Goal: Complete application form: Complete application form

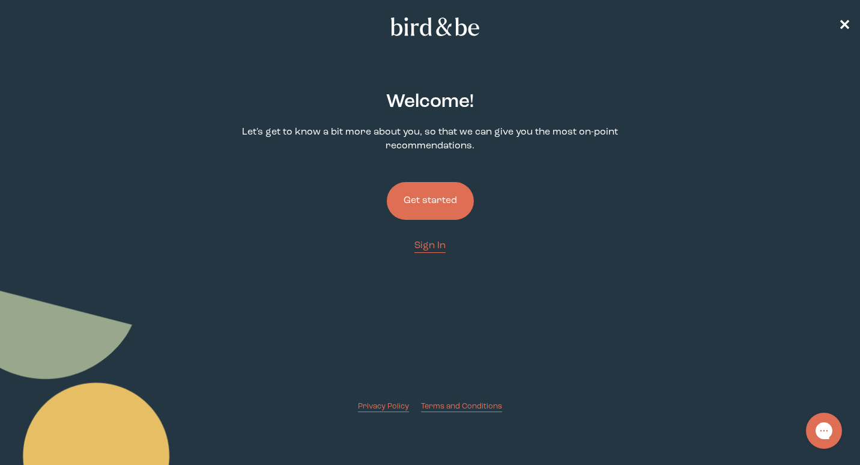
click at [406, 203] on button "Get started" at bounding box center [430, 201] width 87 height 38
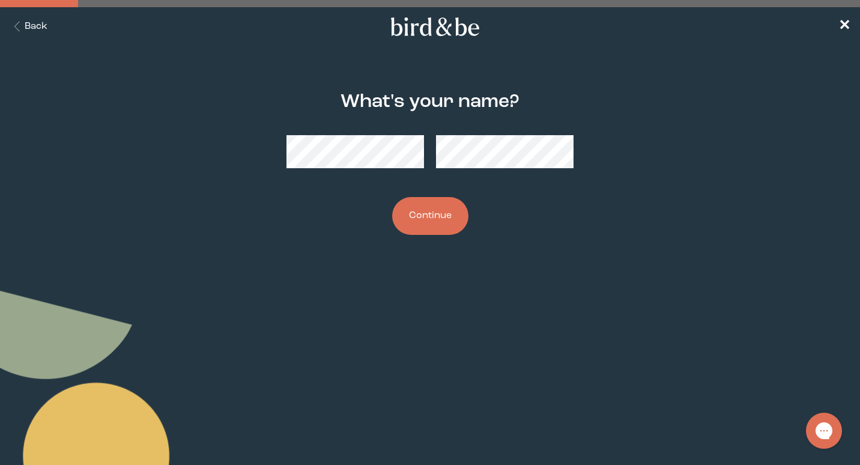
click at [392, 197] on button "Continue" at bounding box center [430, 216] width 76 height 38
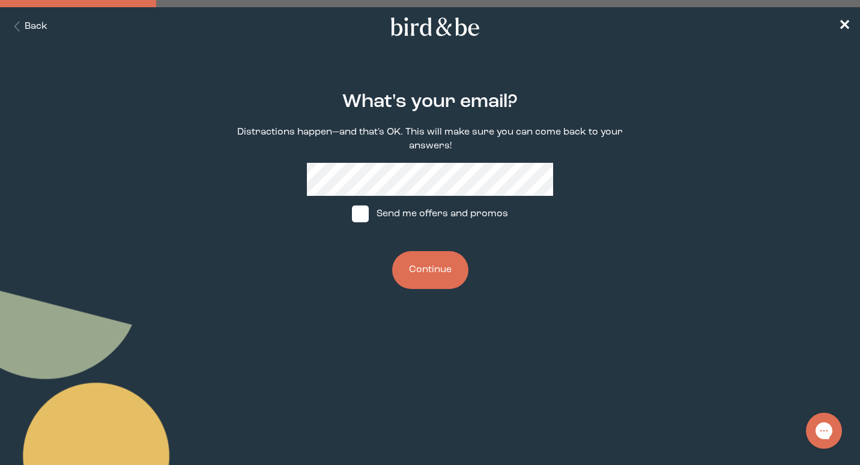
click at [40, 28] on button "Back" at bounding box center [29, 27] width 38 height 14
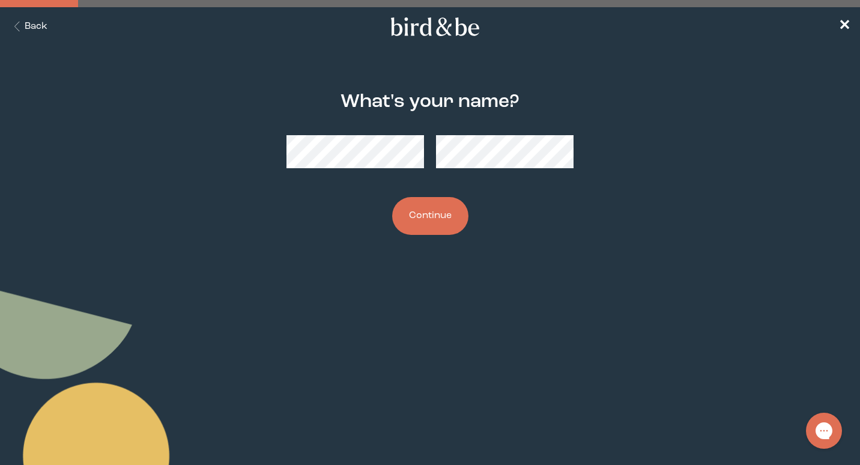
click at [251, 135] on div "What's your name? Continue" at bounding box center [430, 164] width 411 height 182
click at [392, 197] on button "Continue" at bounding box center [430, 216] width 76 height 38
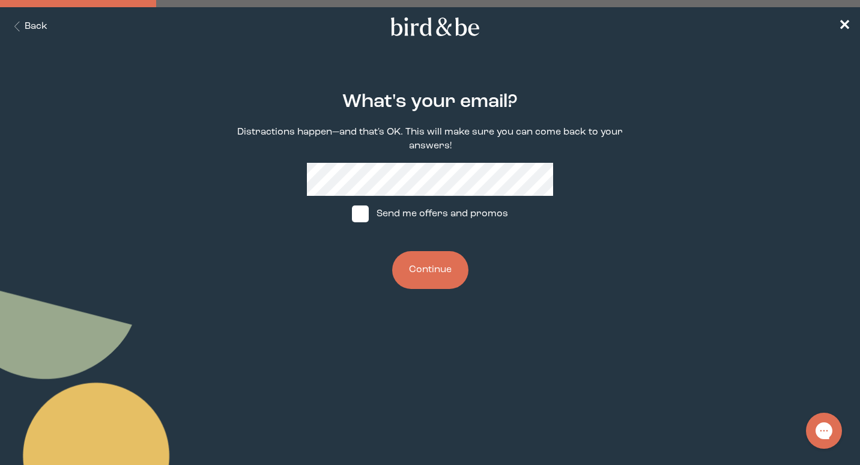
click at [273, 168] on div "What's your email? Distractions happen—and that's OK. This will make sure you c…" at bounding box center [430, 191] width 411 height 236
click at [345, 205] on label "Send me offers and promos" at bounding box center [430, 214] width 179 height 36
click at [351, 214] on input "Send me offers and promos" at bounding box center [351, 214] width 1 height 1
checkbox input "true"
click at [438, 271] on button "Continue" at bounding box center [430, 270] width 76 height 38
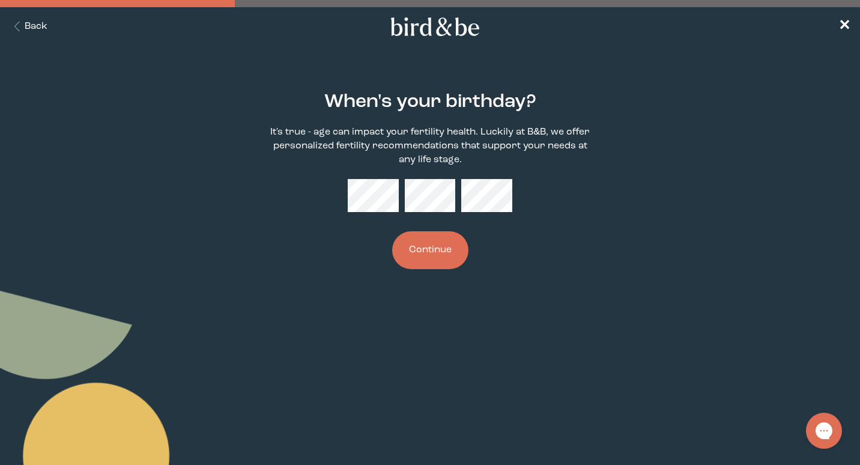
click at [418, 240] on button "Continue" at bounding box center [430, 250] width 76 height 38
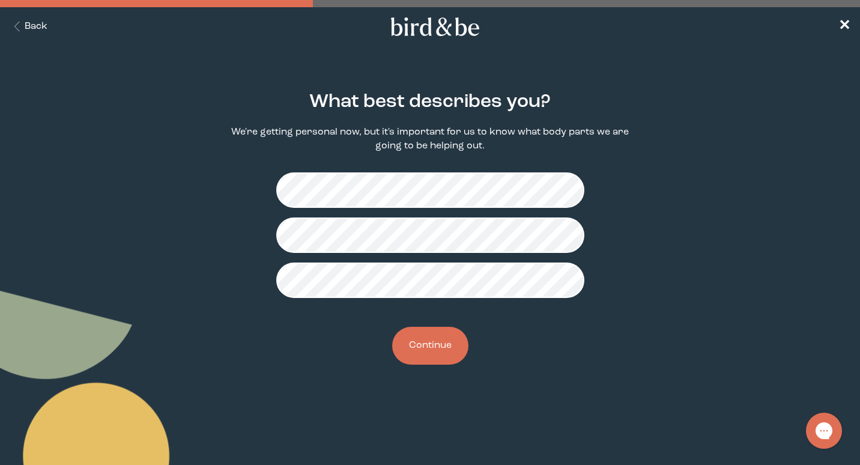
click at [434, 349] on button "Continue" at bounding box center [430, 346] width 76 height 38
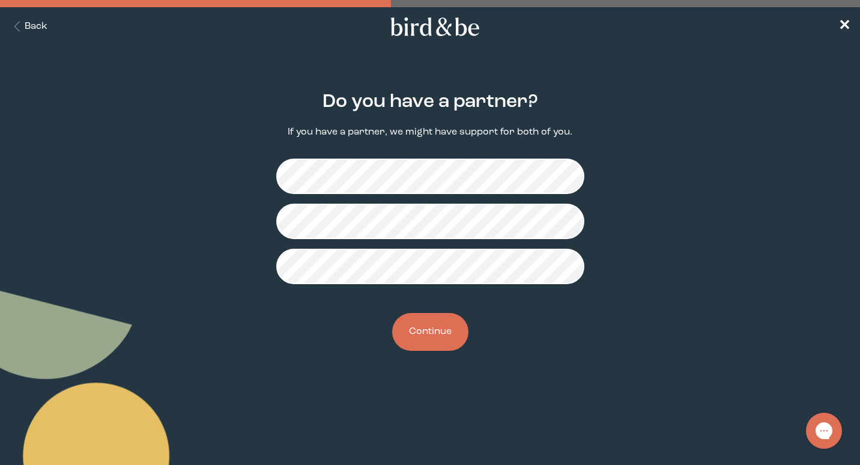
click at [445, 332] on button "Continue" at bounding box center [430, 332] width 76 height 38
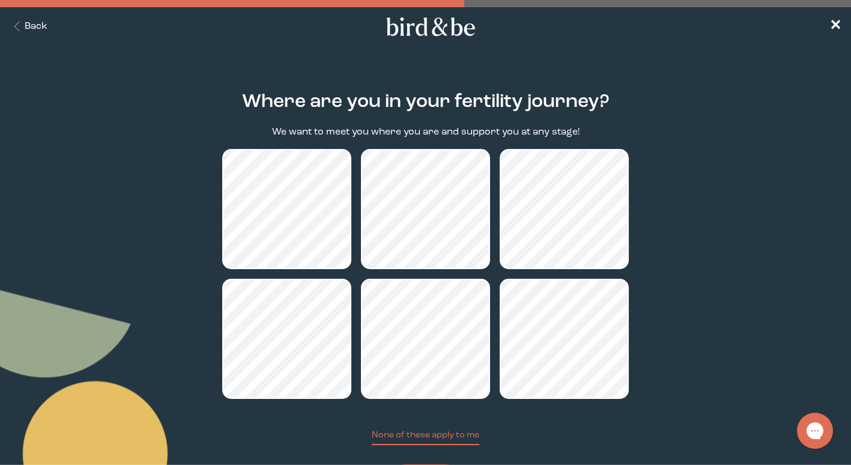
scroll to position [67, 0]
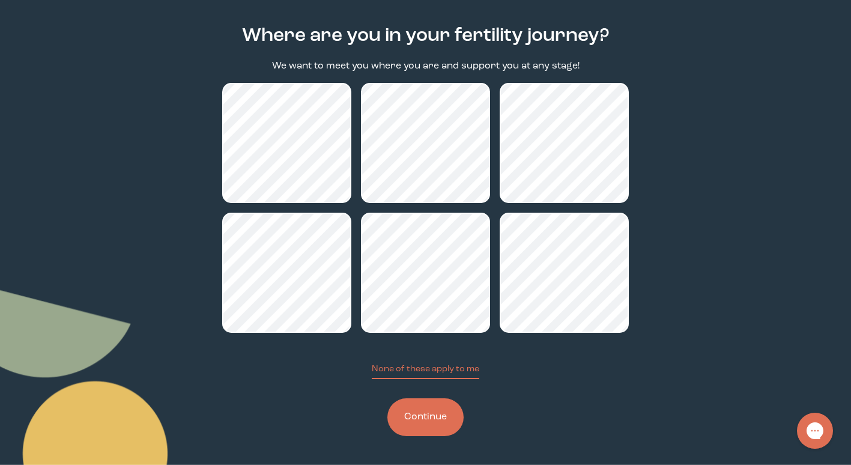
click at [421, 424] on button "Continue" at bounding box center [426, 417] width 76 height 38
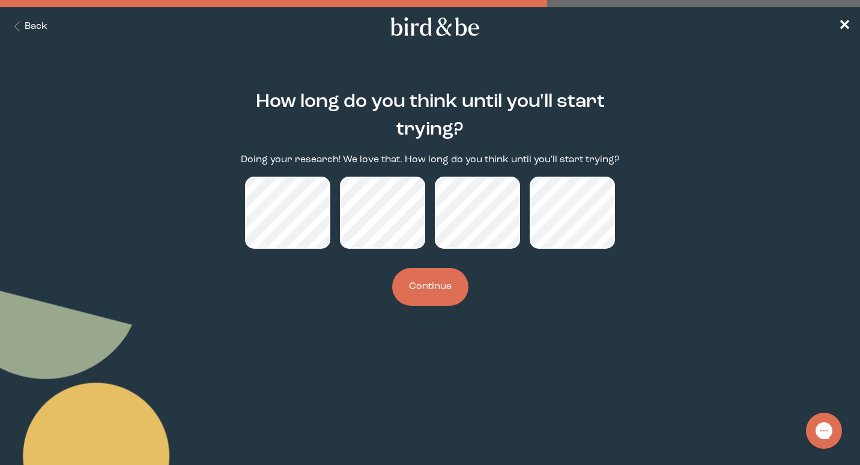
click at [430, 287] on button "Continue" at bounding box center [430, 287] width 76 height 38
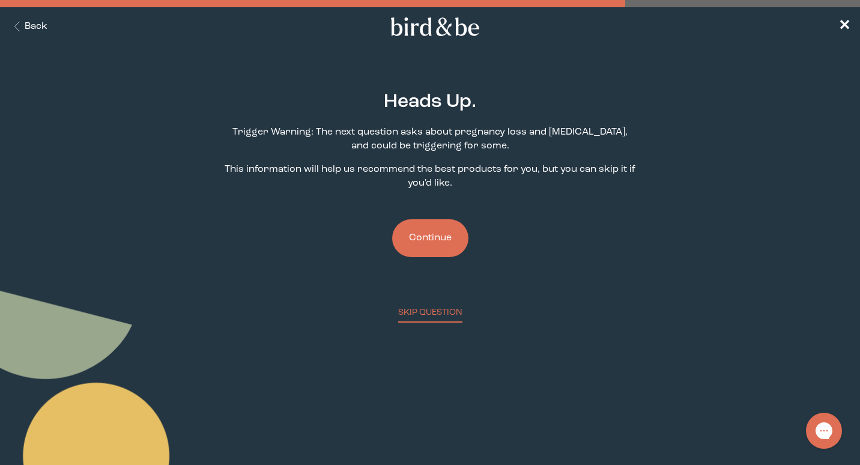
click at [29, 21] on button "Back" at bounding box center [29, 27] width 38 height 14
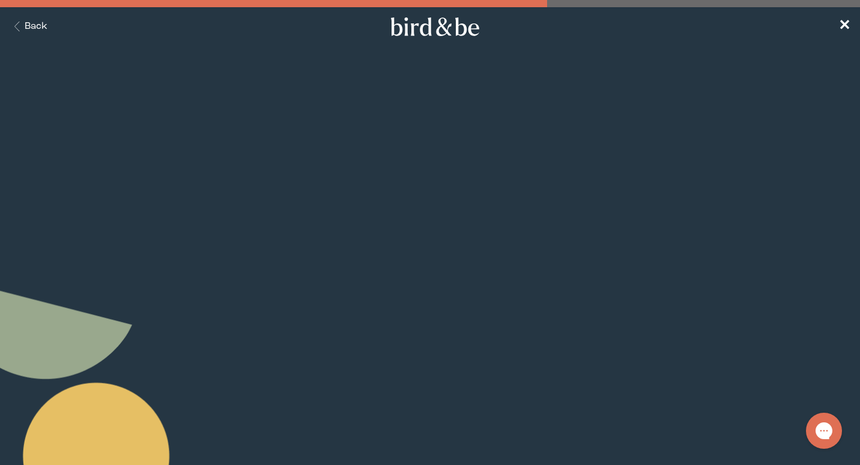
click at [29, 21] on button "Back" at bounding box center [29, 27] width 38 height 14
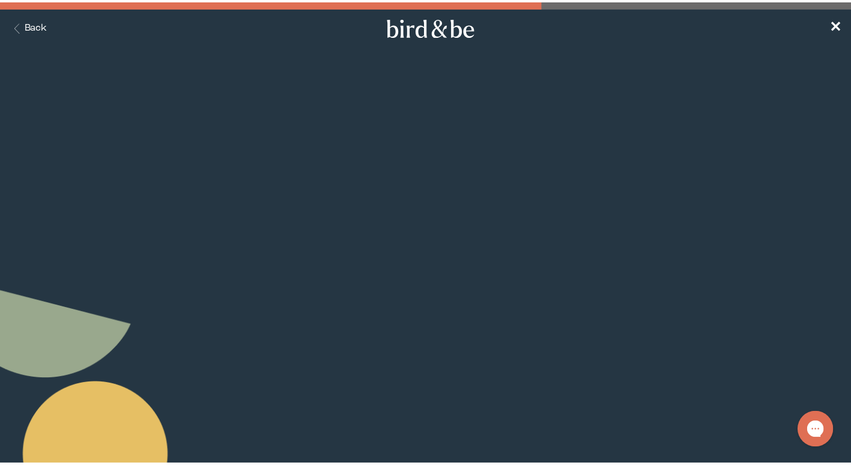
scroll to position [67, 0]
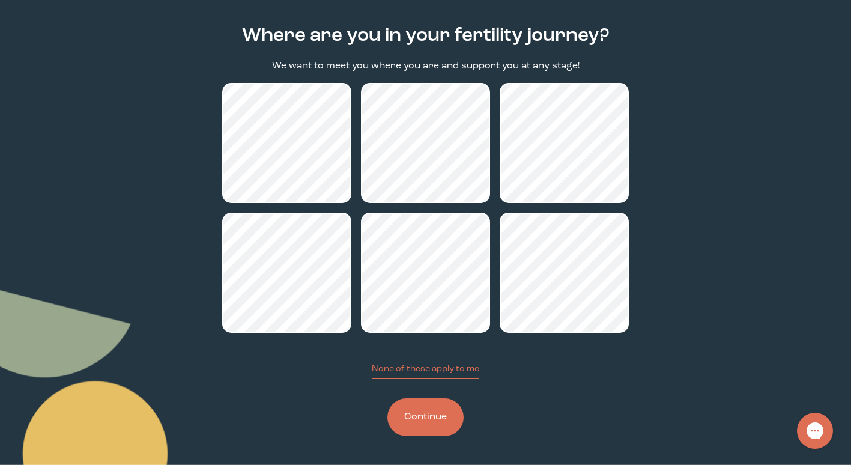
click at [443, 421] on button "Continue" at bounding box center [426, 417] width 76 height 38
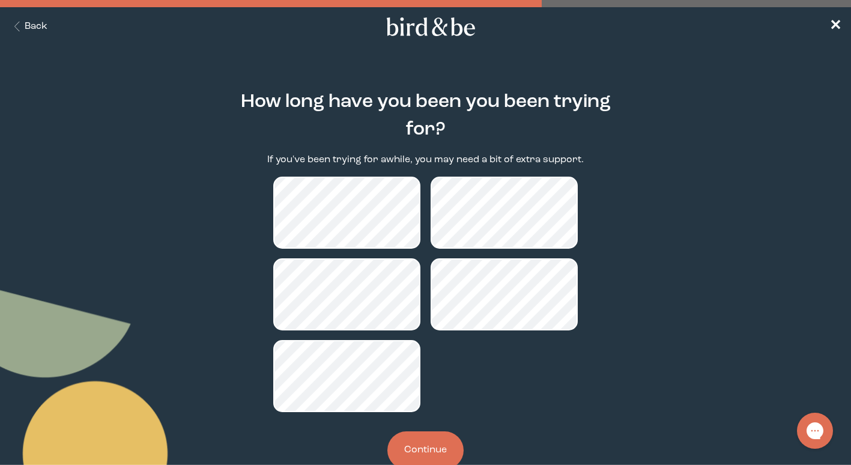
click at [31, 25] on button "Back" at bounding box center [29, 27] width 38 height 14
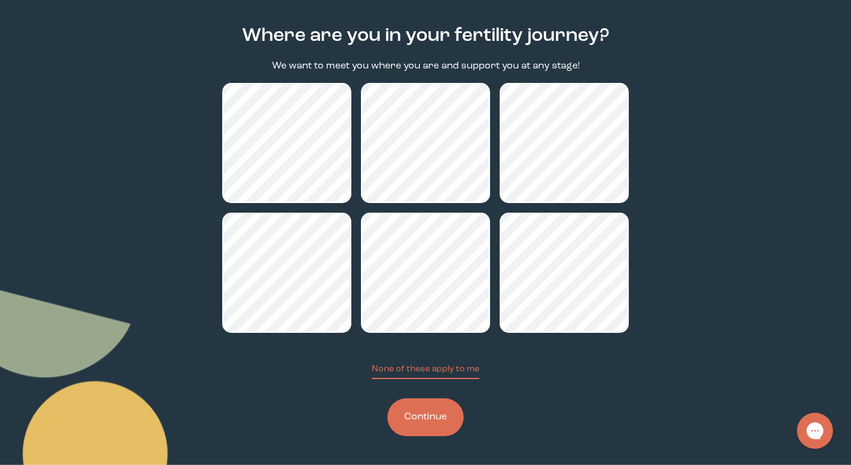
click at [435, 420] on button "Continue" at bounding box center [426, 417] width 76 height 38
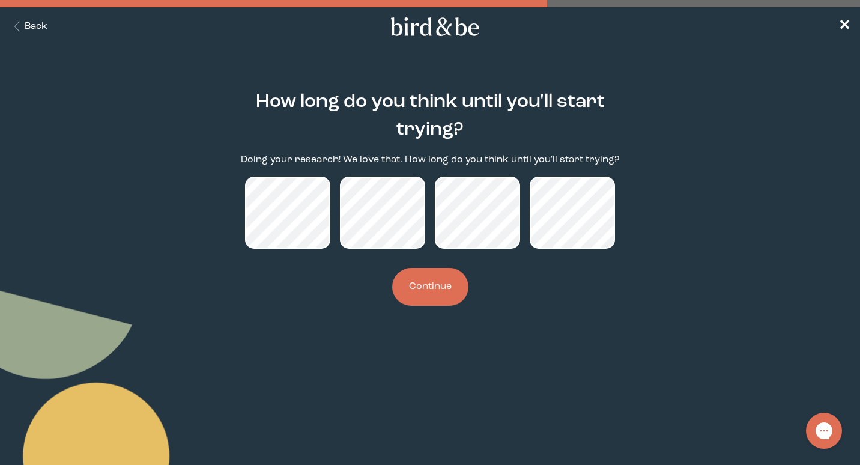
click at [401, 278] on button "Continue" at bounding box center [430, 287] width 76 height 38
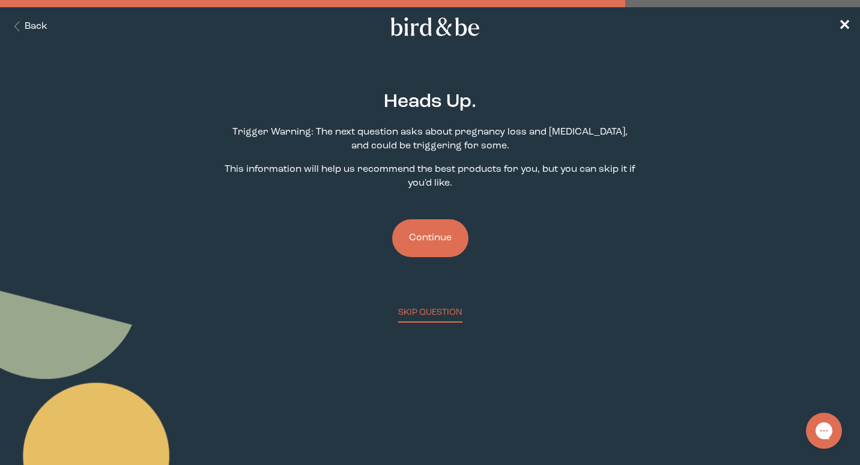
click at [421, 240] on button "Continue" at bounding box center [430, 238] width 76 height 38
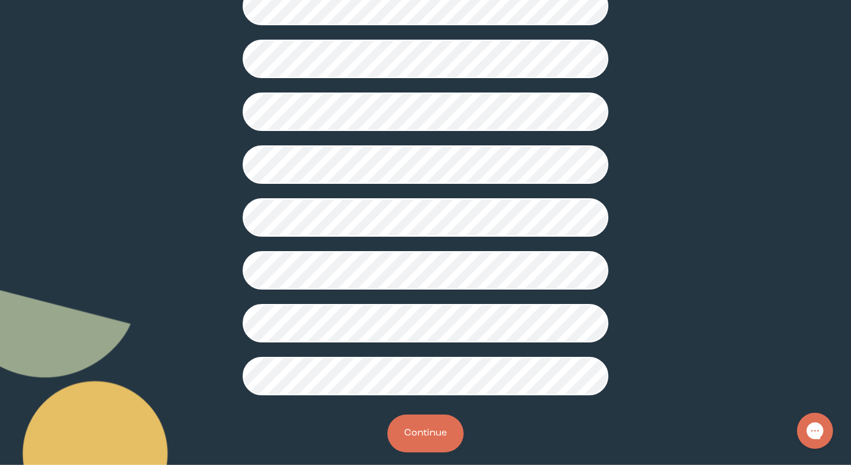
scroll to position [287, 0]
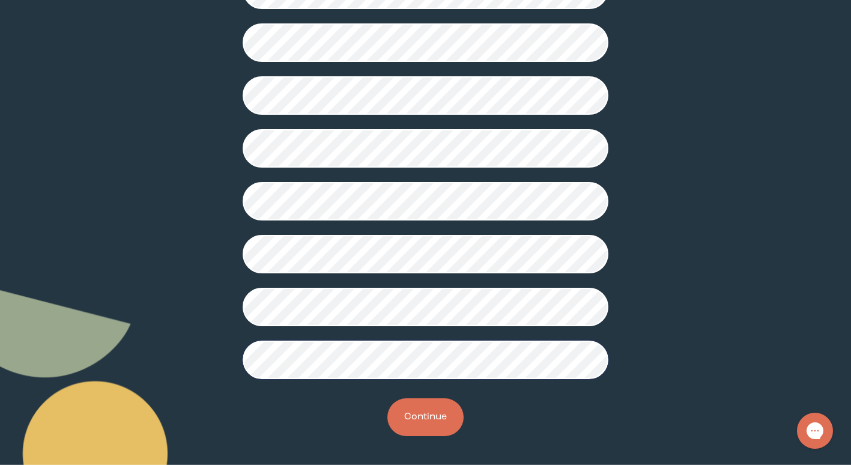
click at [438, 419] on button "Continue" at bounding box center [426, 417] width 76 height 38
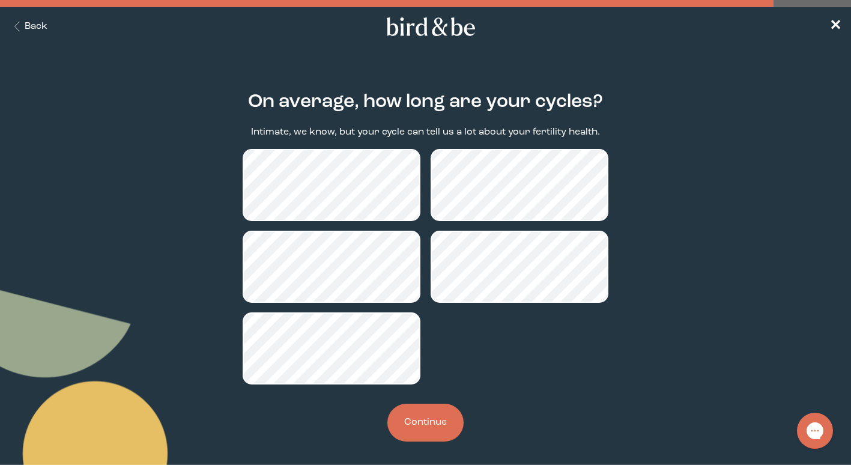
click at [428, 417] on button "Continue" at bounding box center [426, 423] width 76 height 38
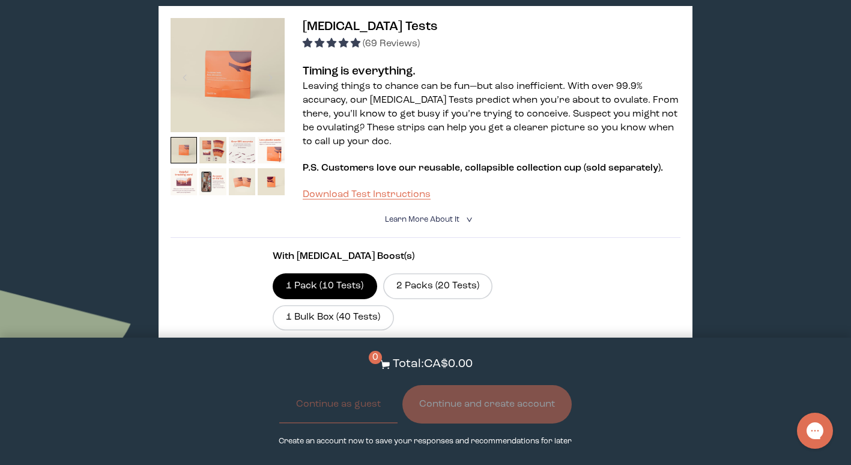
scroll to position [753, 0]
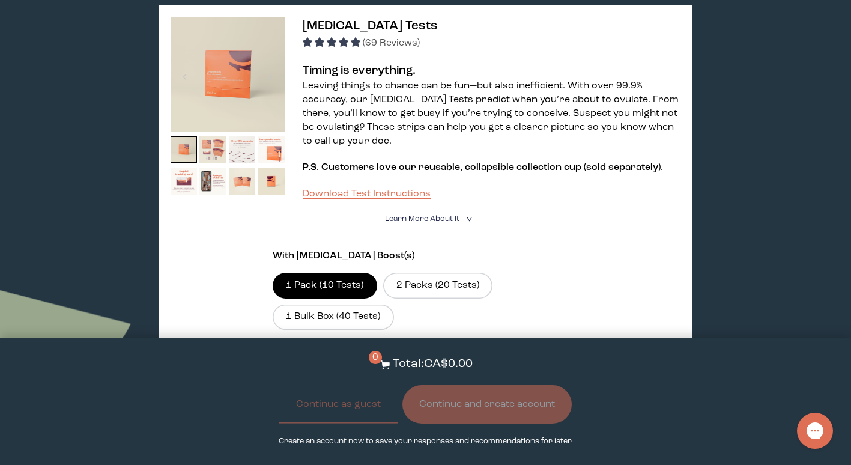
click at [210, 136] on img at bounding box center [212, 149] width 27 height 27
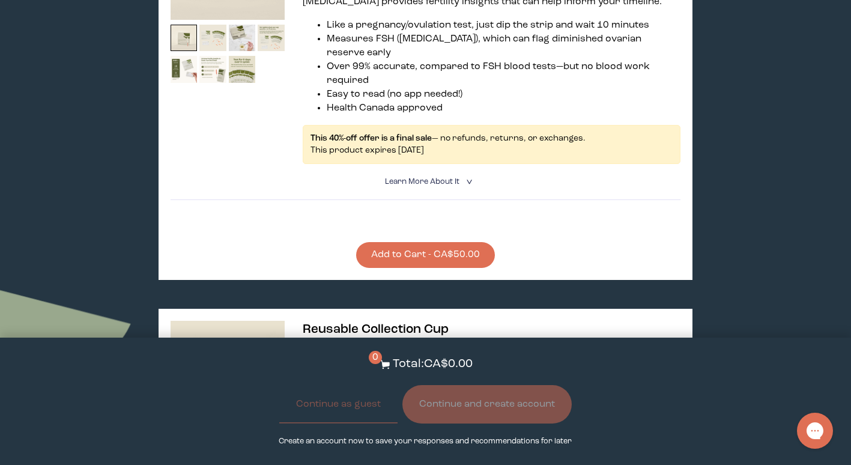
scroll to position [1214, 0]
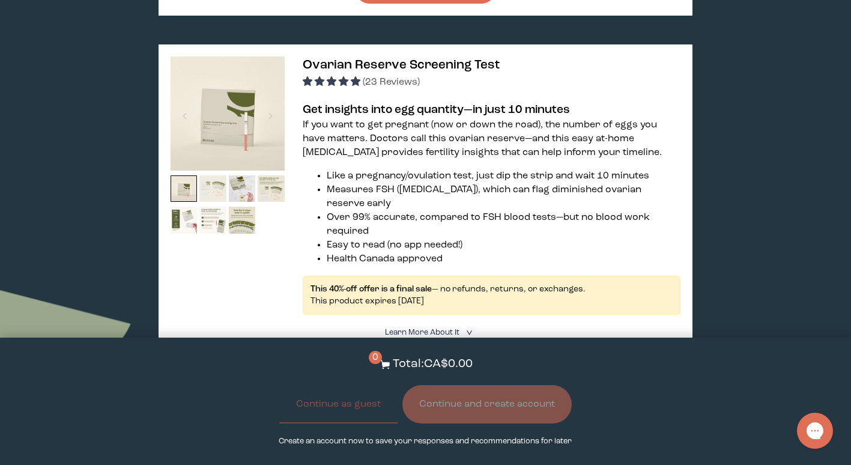
click at [223, 175] on img at bounding box center [212, 188] width 27 height 27
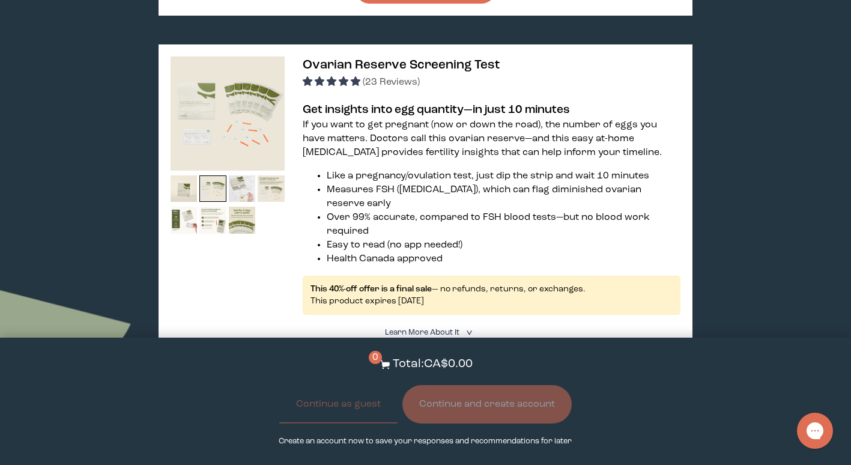
click at [241, 175] on img at bounding box center [242, 188] width 27 height 27
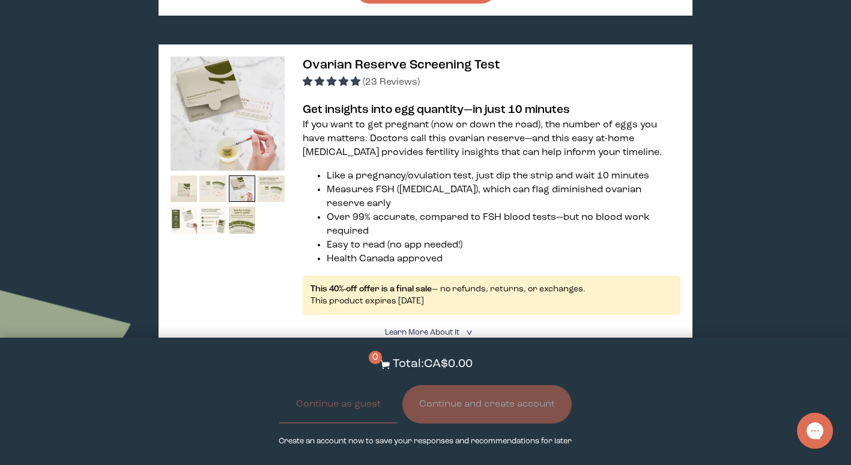
click at [285, 145] on div "Ovarian Reserve Screening Test (23 Reviews) Get insights into egg quantity—in j…" at bounding box center [426, 237] width 534 height 386
click at [279, 175] on img at bounding box center [271, 188] width 27 height 27
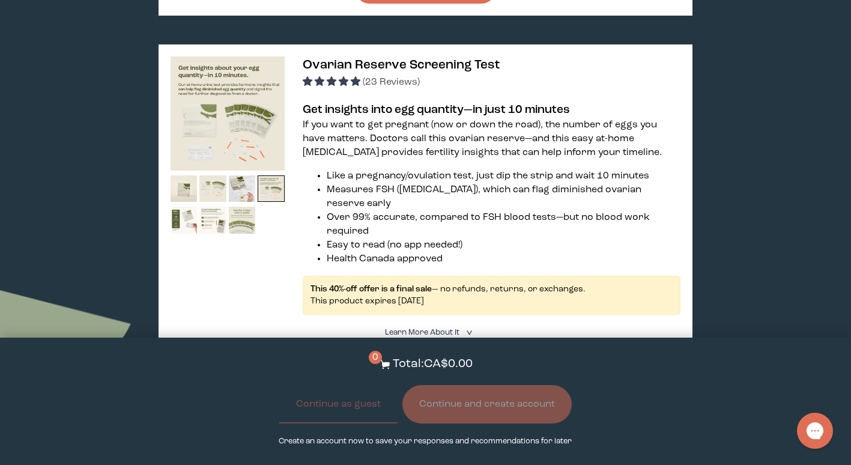
click at [252, 207] on img at bounding box center [242, 220] width 27 height 27
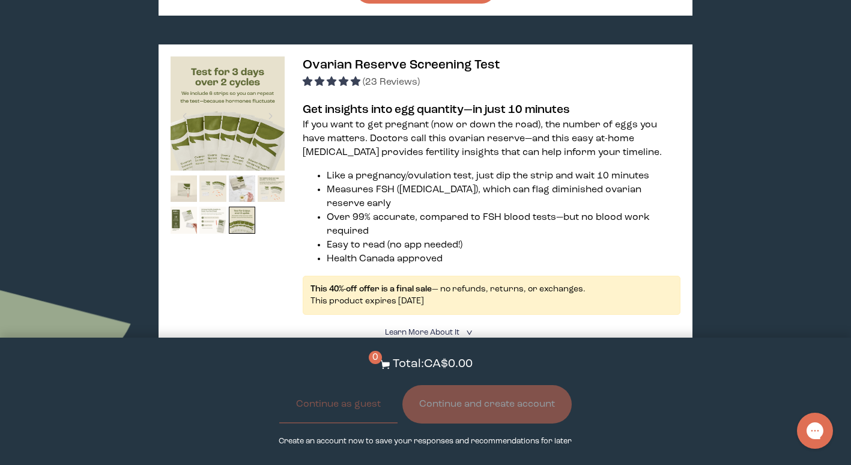
click at [225, 207] on img at bounding box center [212, 220] width 27 height 27
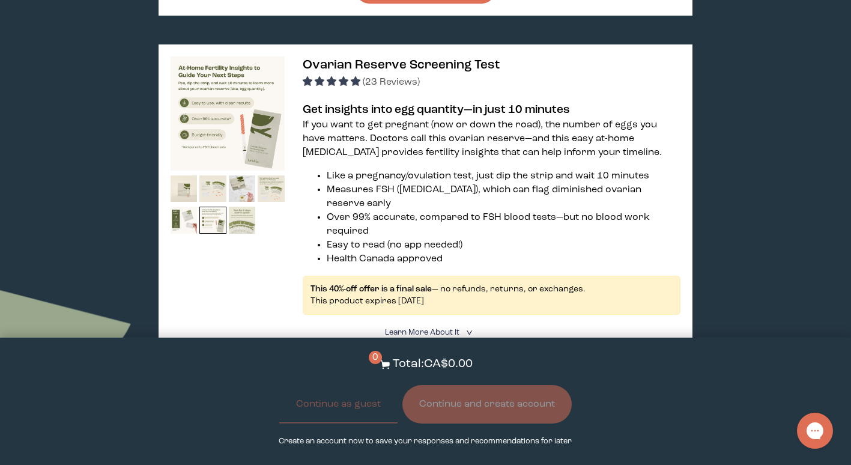
click at [230, 207] on img at bounding box center [242, 220] width 27 height 27
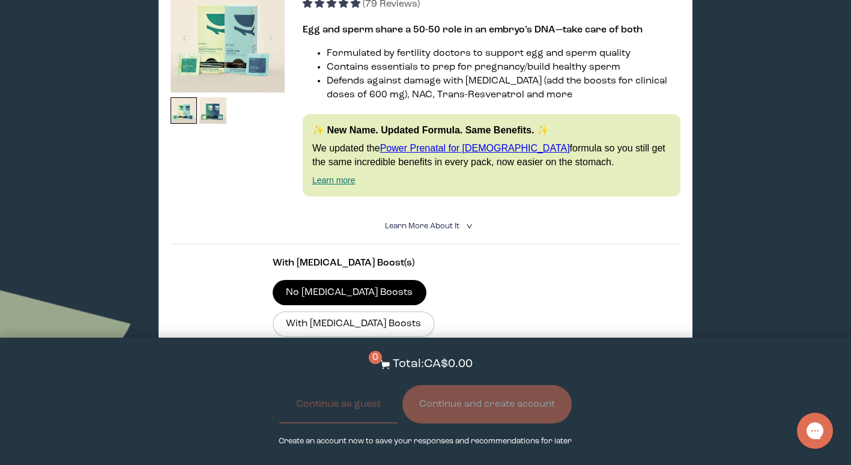
scroll to position [0, 0]
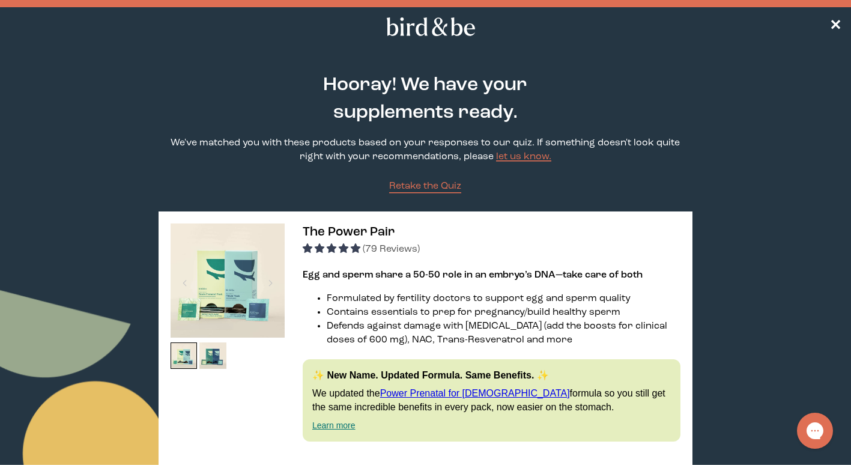
click at [229, 295] on img at bounding box center [228, 281] width 114 height 114
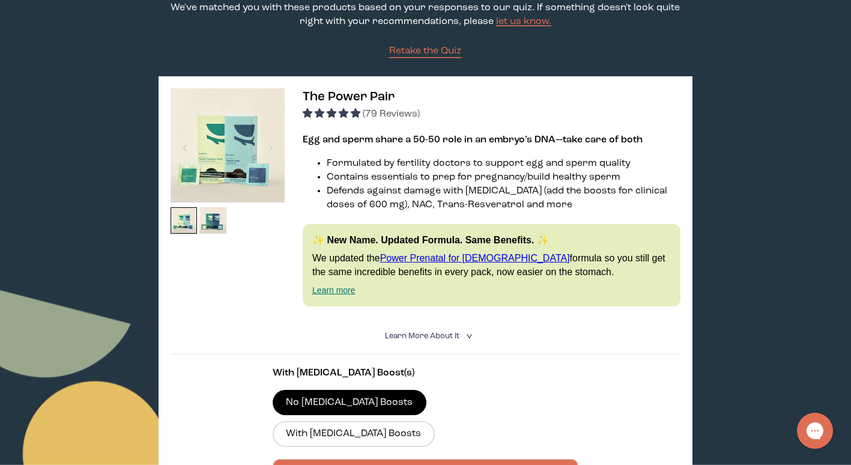
click at [343, 292] on link "Learn more" at bounding box center [333, 290] width 43 height 10
